Goal: Information Seeking & Learning: Learn about a topic

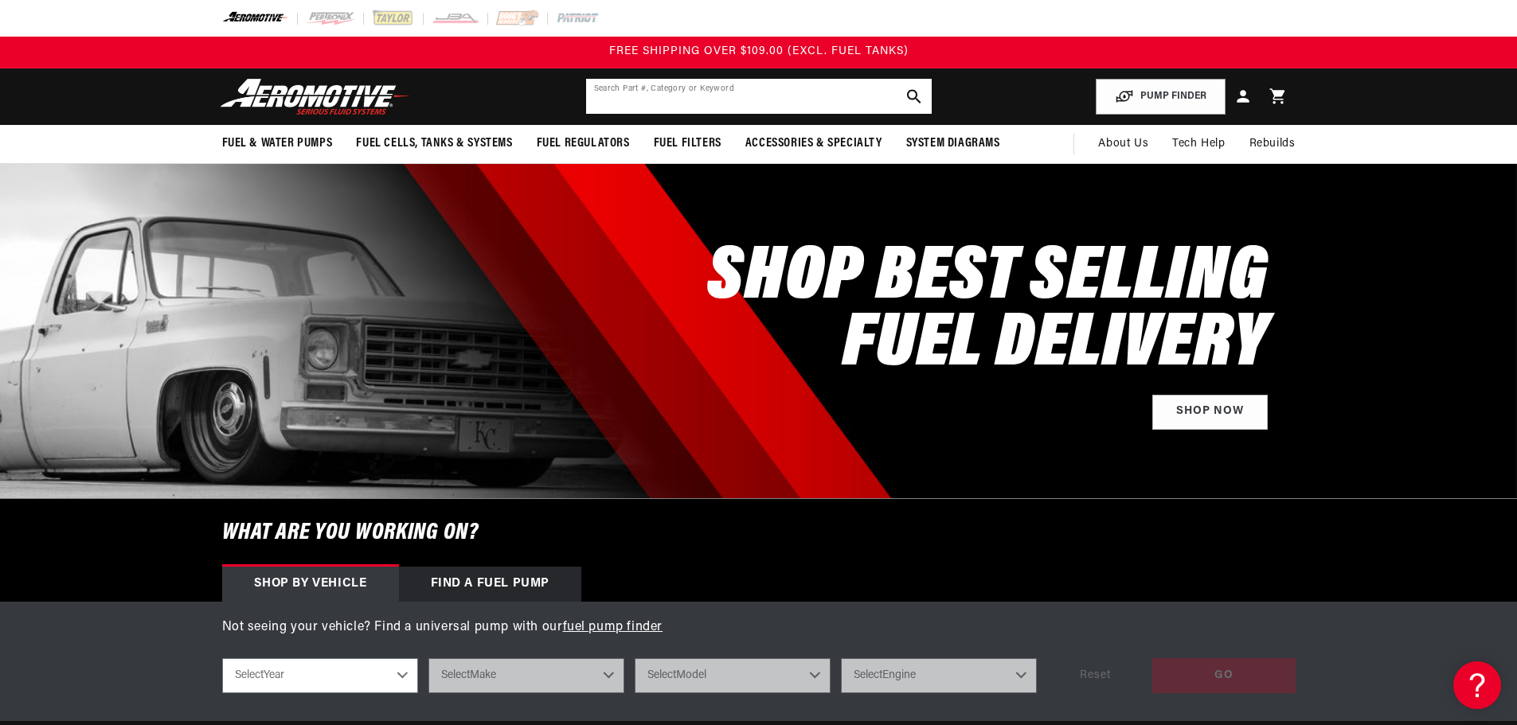
click at [772, 96] on input "text" at bounding box center [759, 96] width 346 height 35
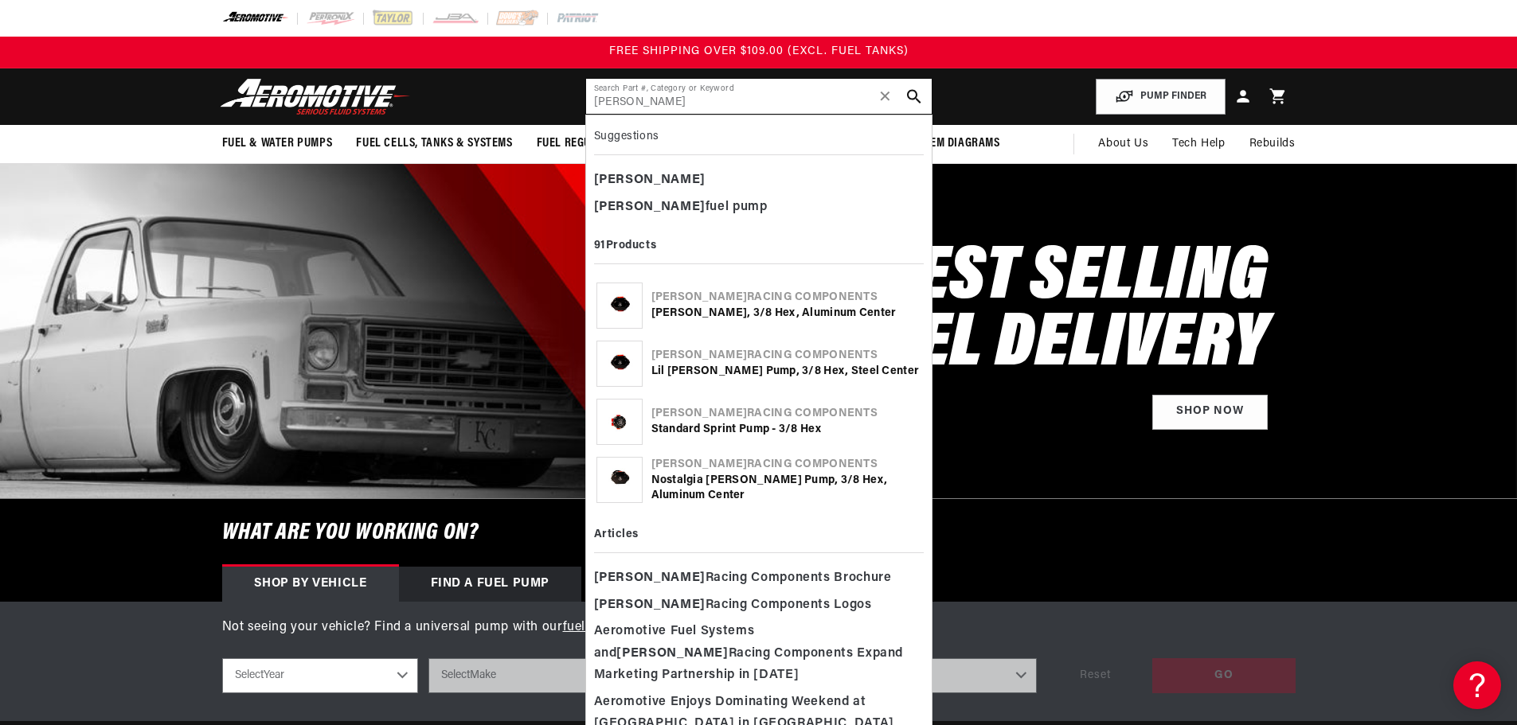
type input "waterman"
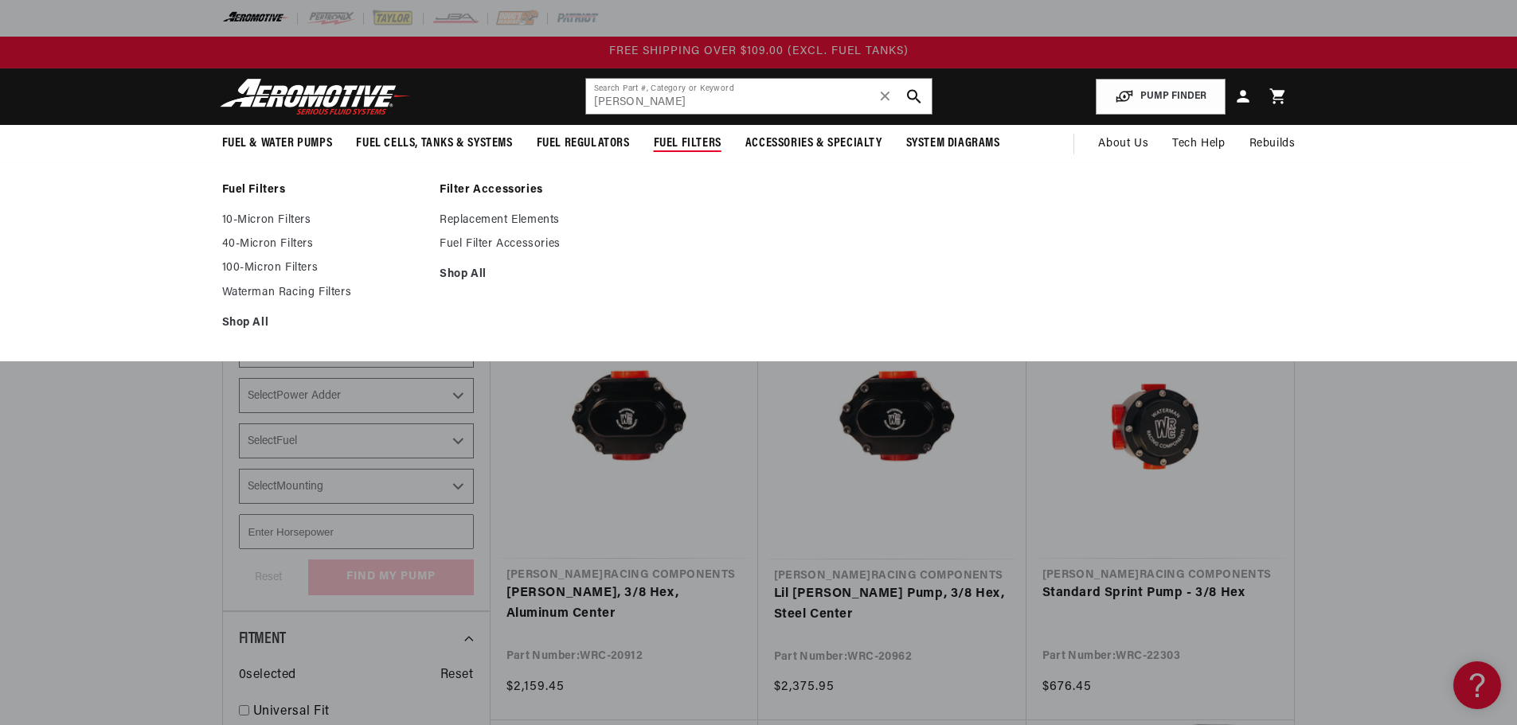
click at [740, 261] on ul "Fuel Filters 10-Micron Filters 40-Micron Filters 100-Micron Filters" at bounding box center [758, 261] width 1153 height 157
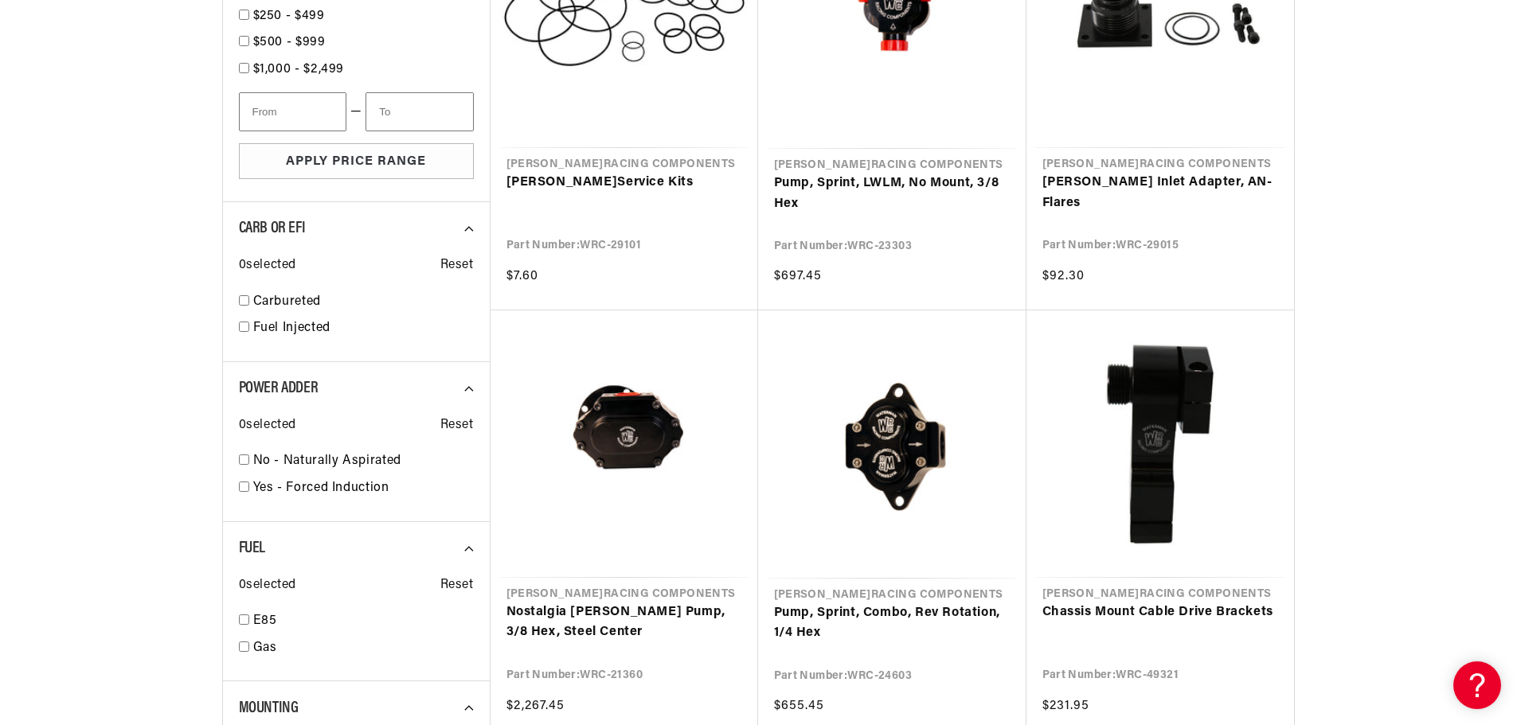
scroll to position [1274, 0]
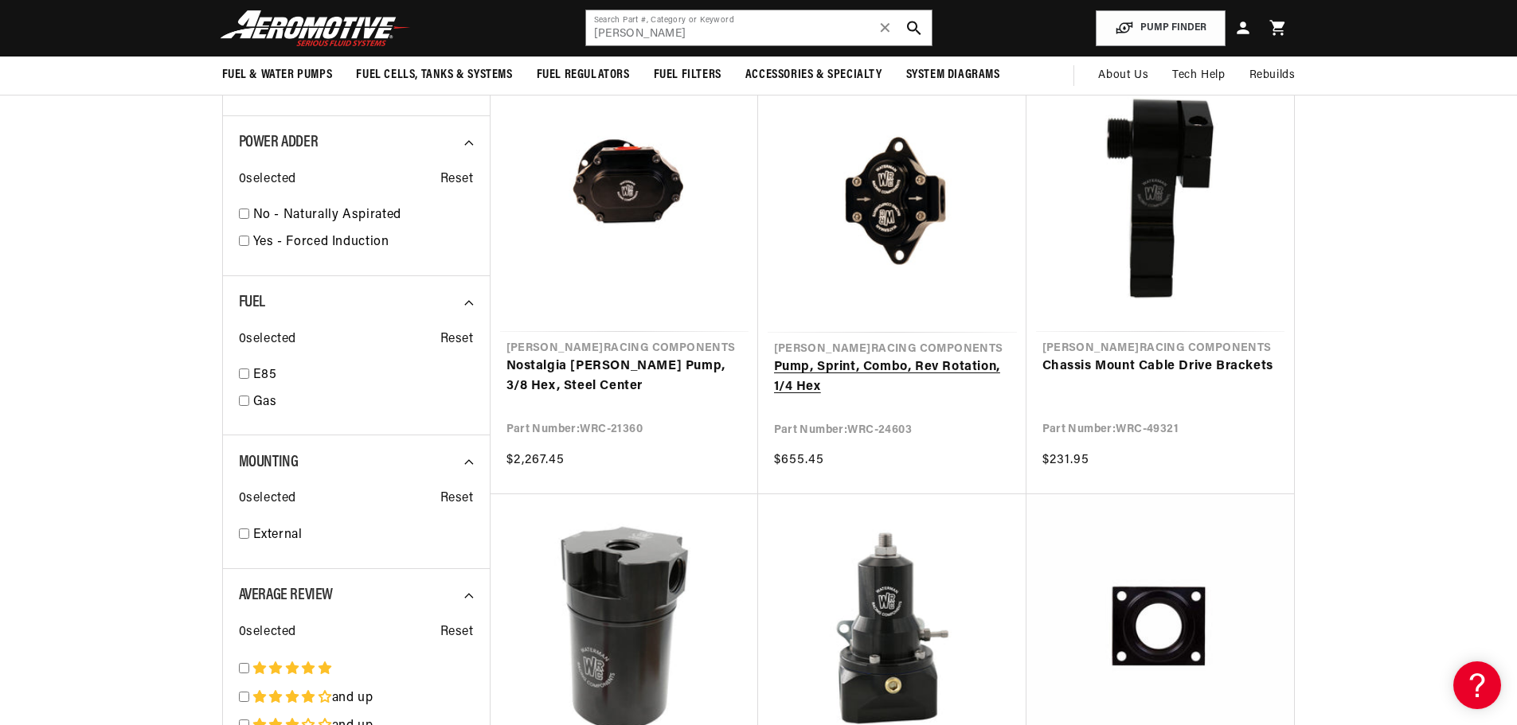
scroll to position [1513, 0]
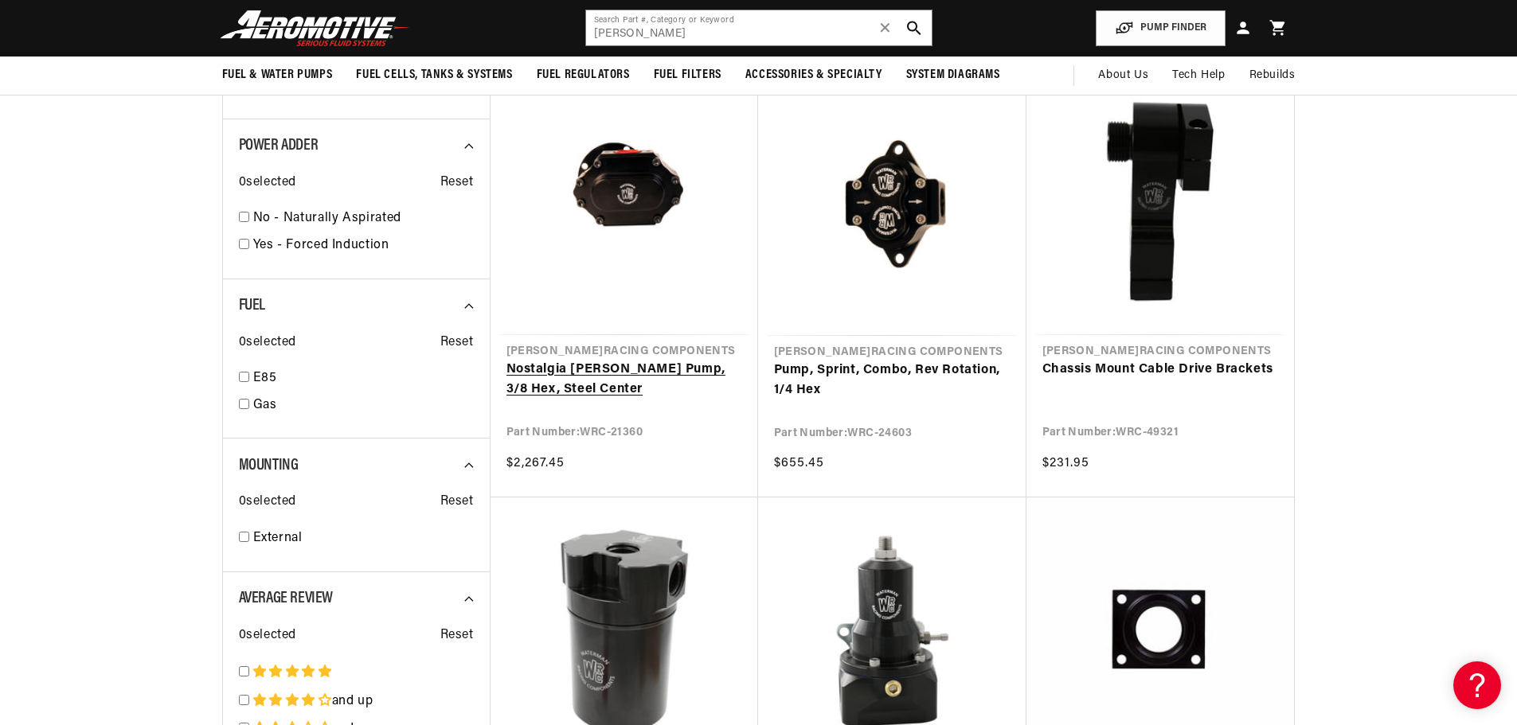
click at [644, 360] on link "Nostalgia [PERSON_NAME] Pump, 3/8 Hex, Steel Center" at bounding box center [624, 380] width 236 height 41
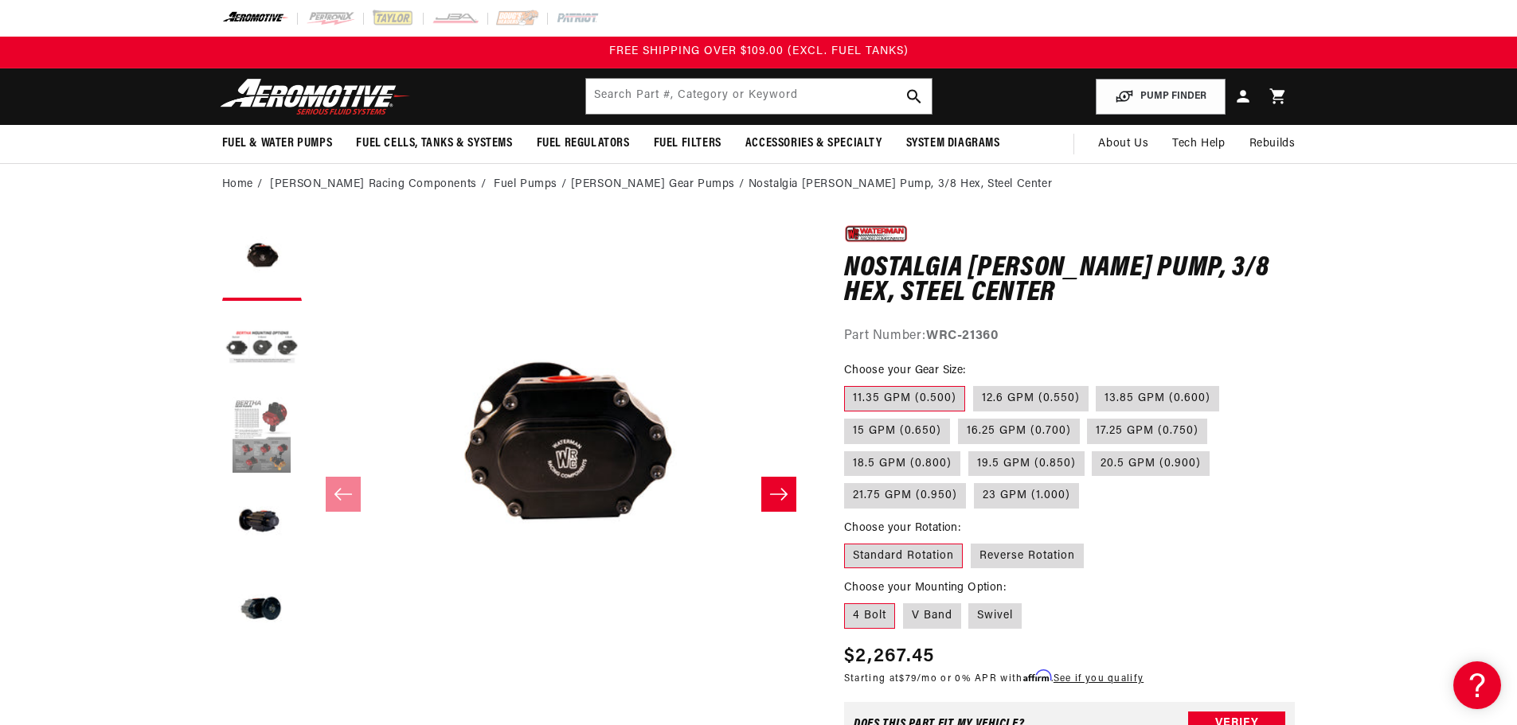
click at [270, 421] on button "Load image 3 in gallery view" at bounding box center [262, 436] width 80 height 80
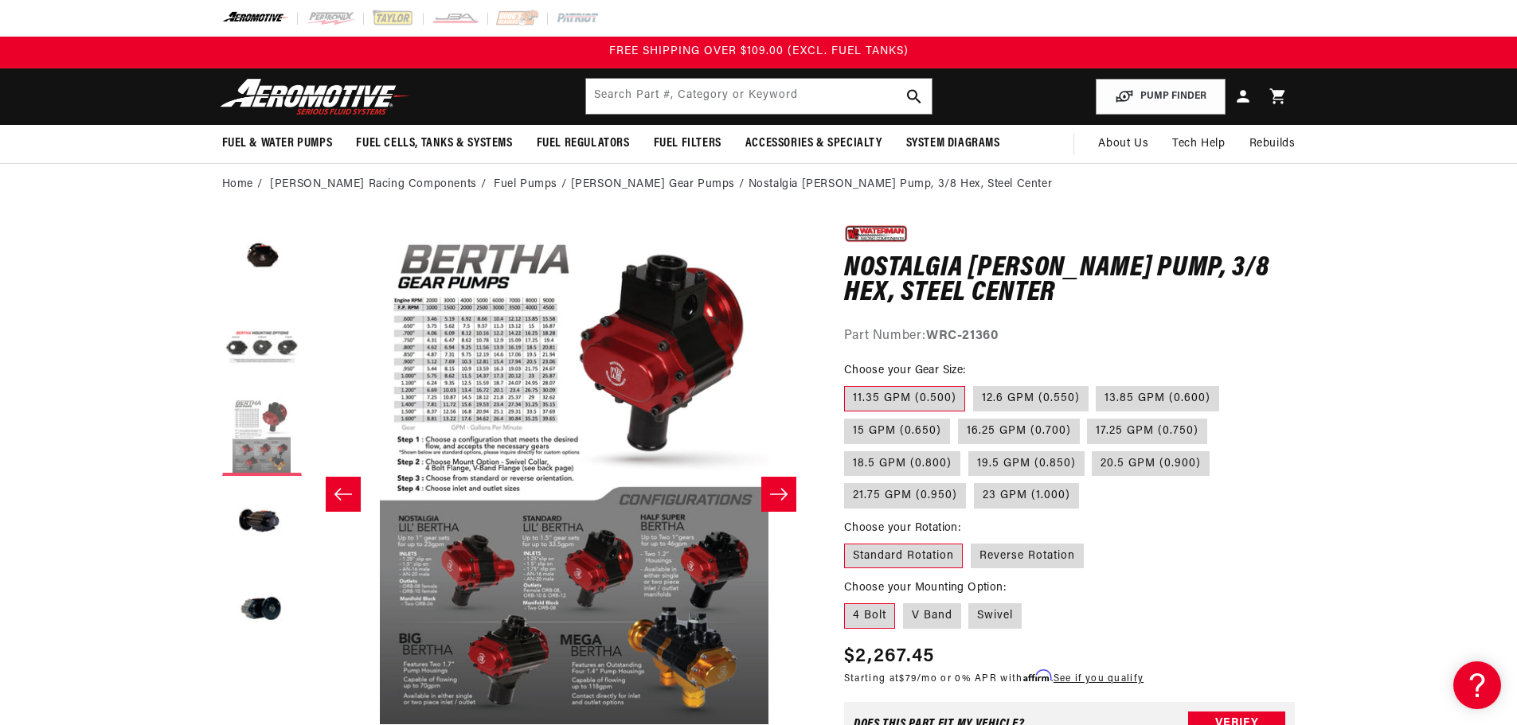
scroll to position [0, 1006]
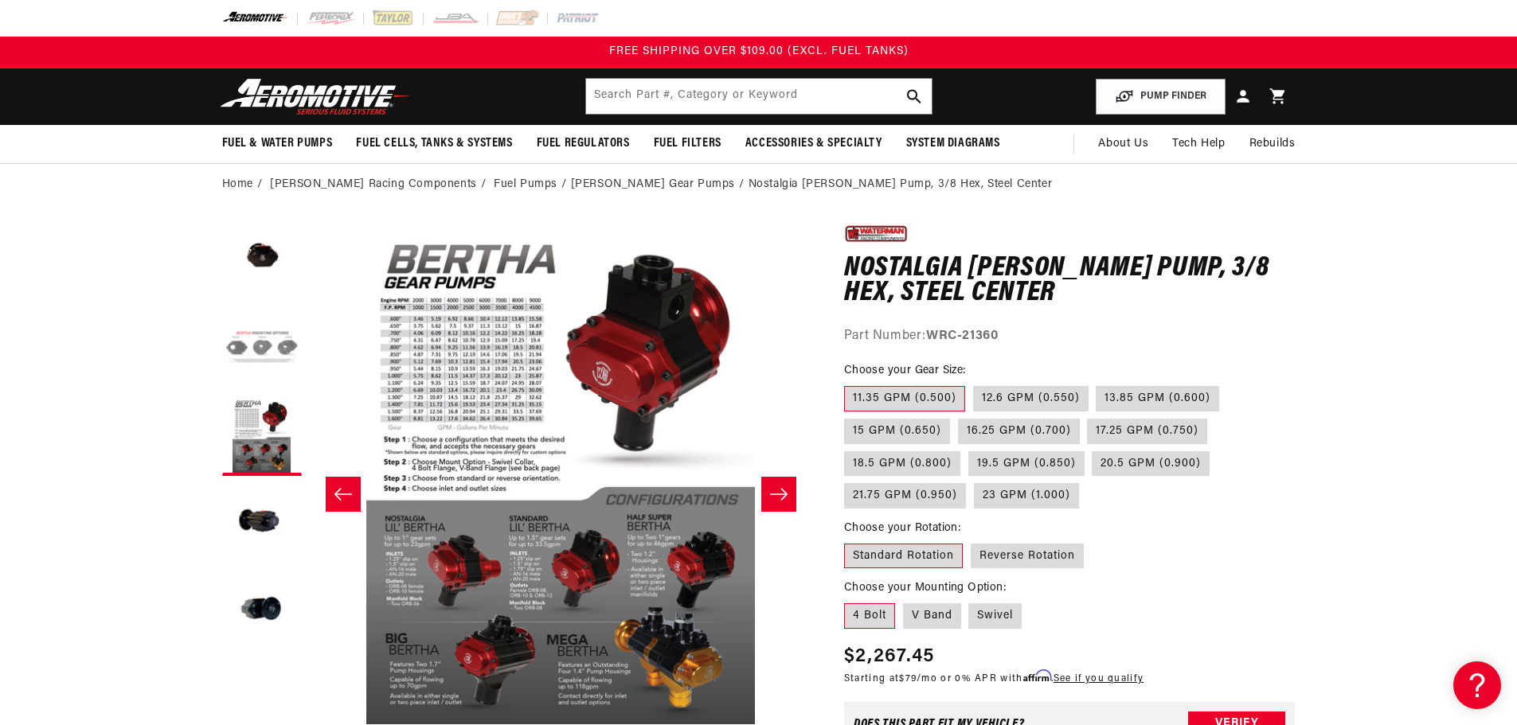
click at [259, 342] on button "Load image 2 in gallery view" at bounding box center [262, 349] width 80 height 80
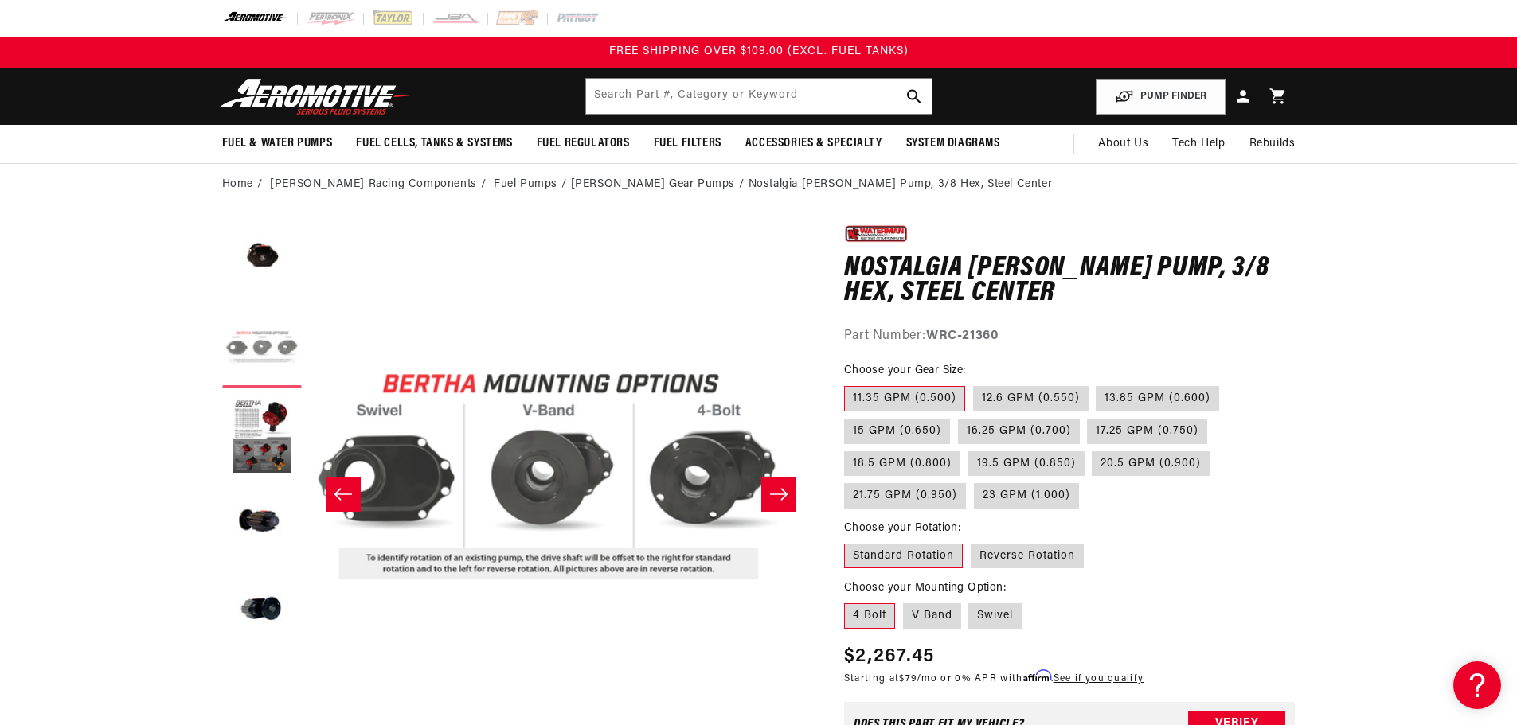
scroll to position [0, 502]
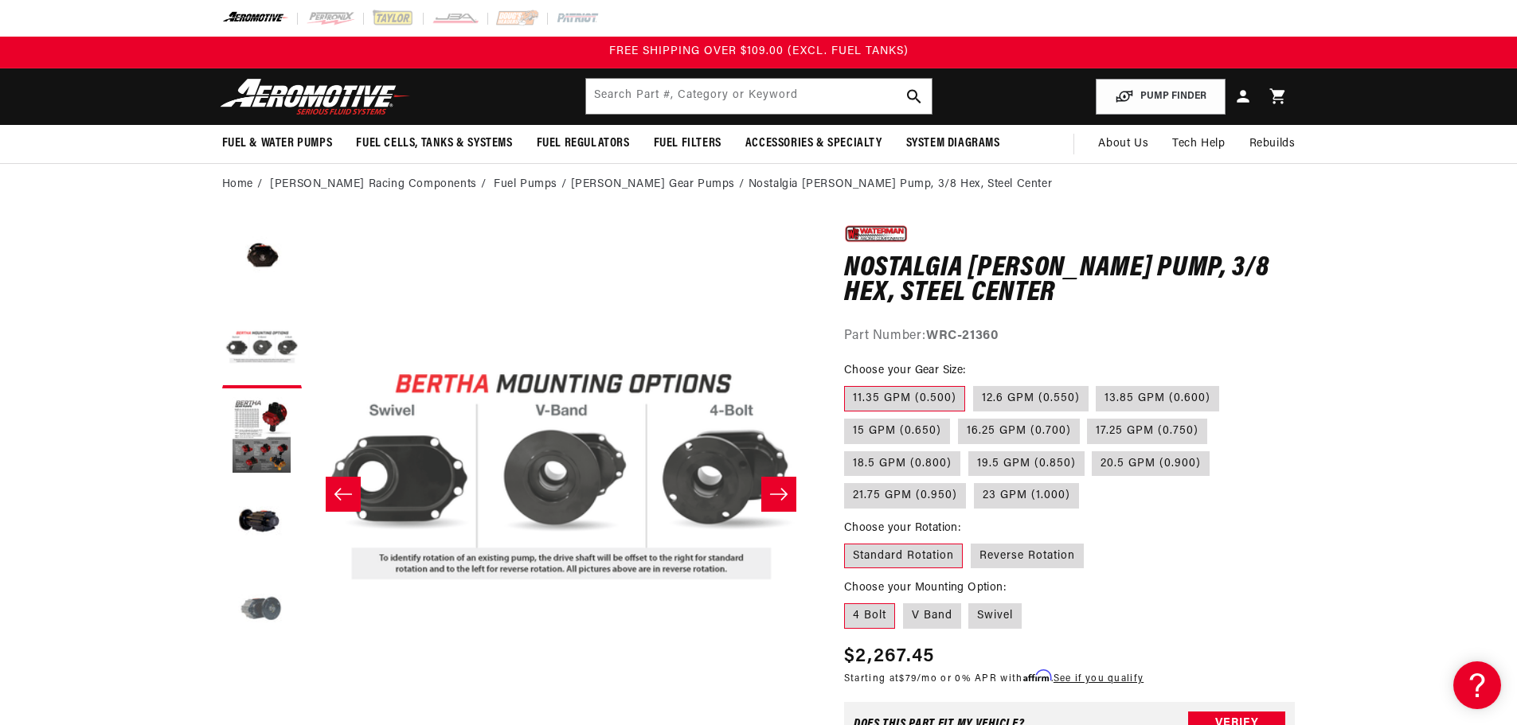
click at [271, 602] on button "Load image 5 in gallery view" at bounding box center [262, 612] width 80 height 80
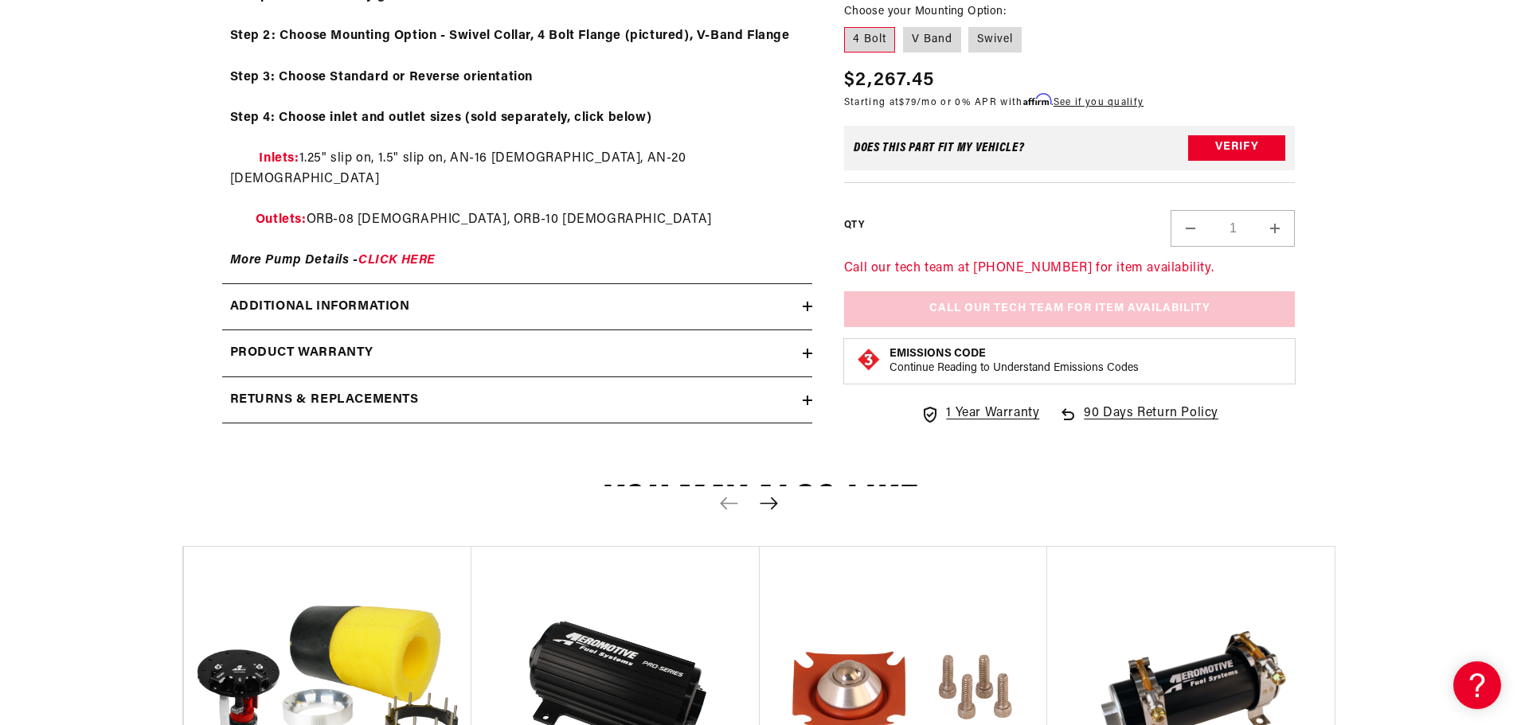
scroll to position [955, 0]
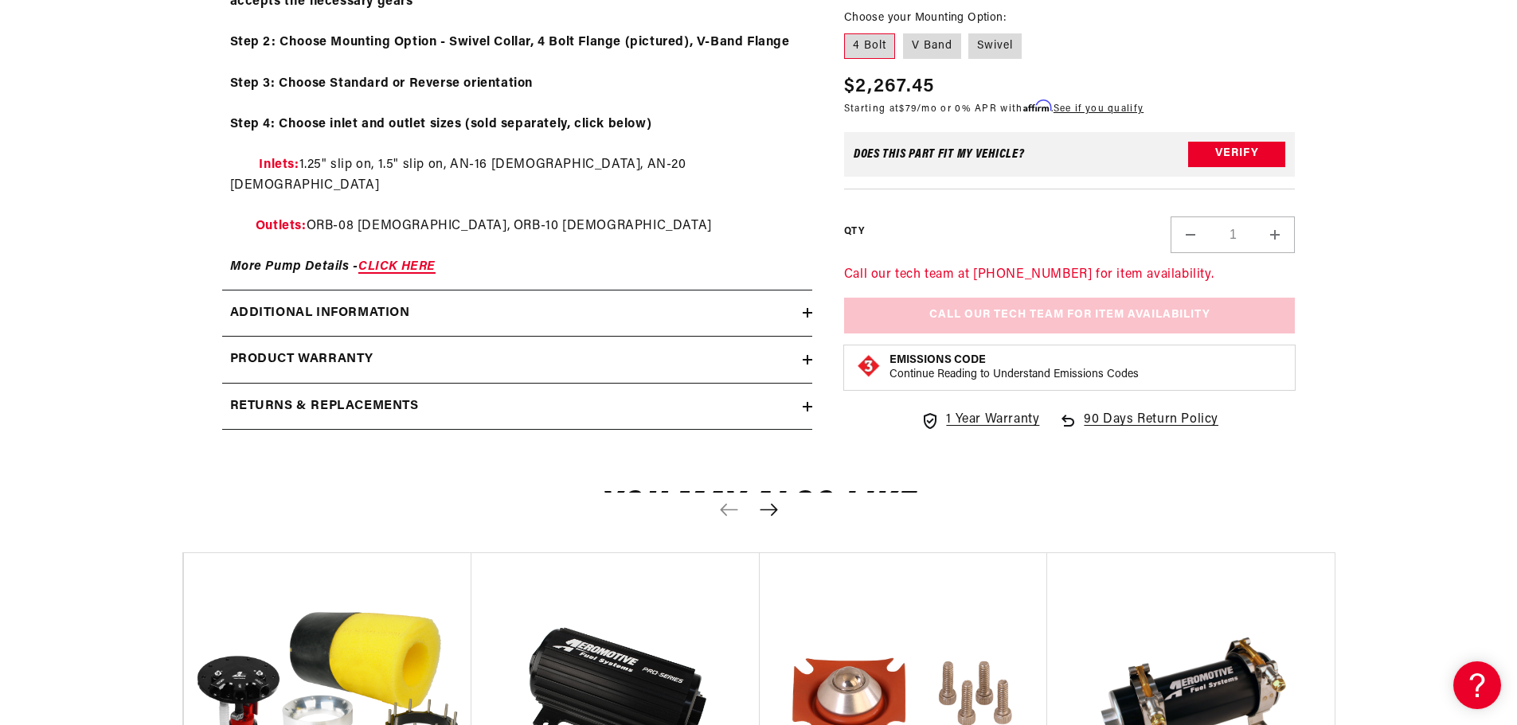
click at [406, 260] on link "CLICK HERE" at bounding box center [396, 266] width 77 height 13
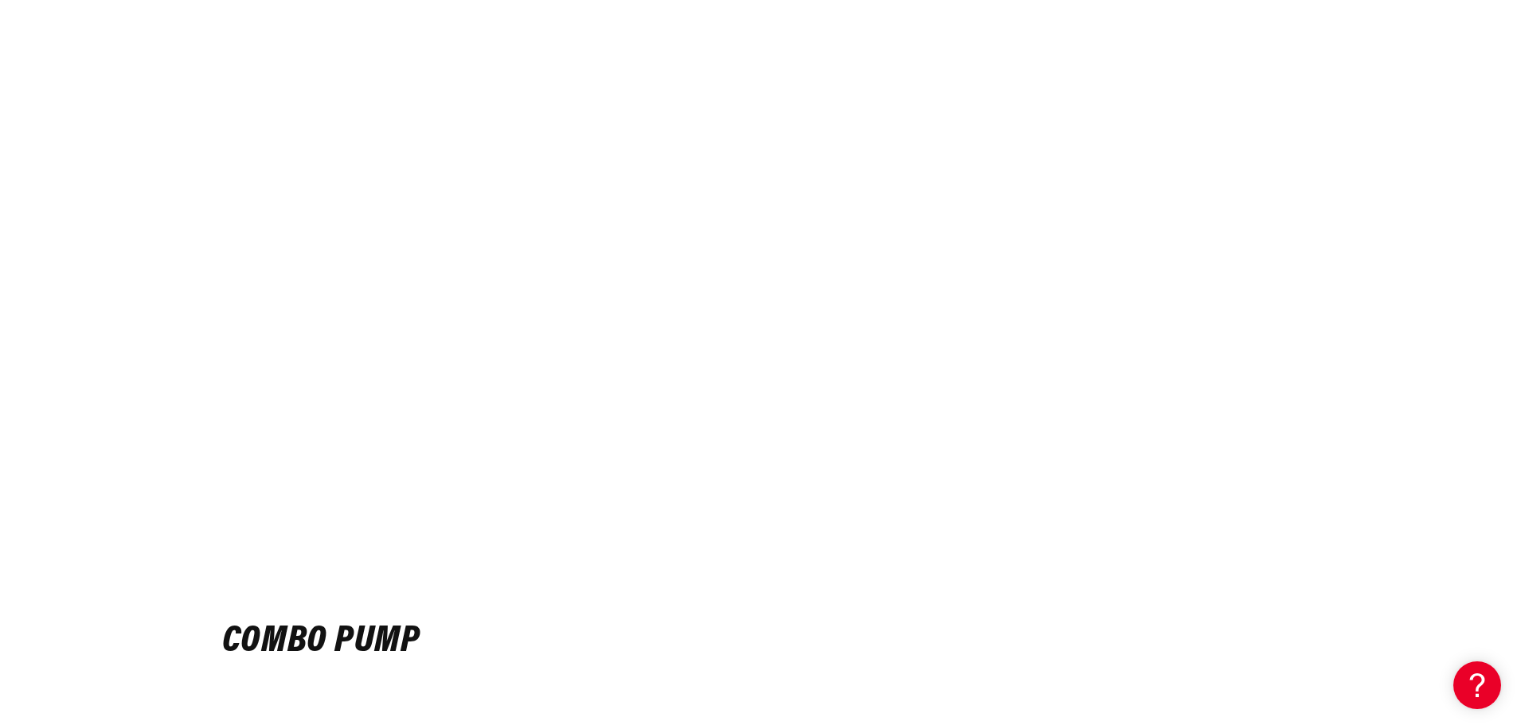
scroll to position [6051, 0]
